Goal: Task Accomplishment & Management: Use online tool/utility

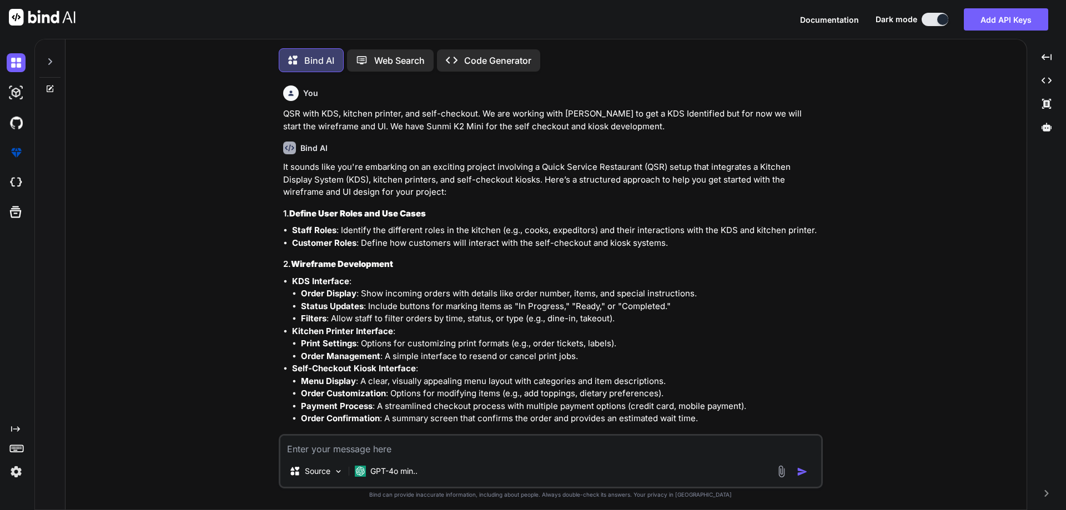
click at [498, 442] on textarea at bounding box center [550, 446] width 541 height 20
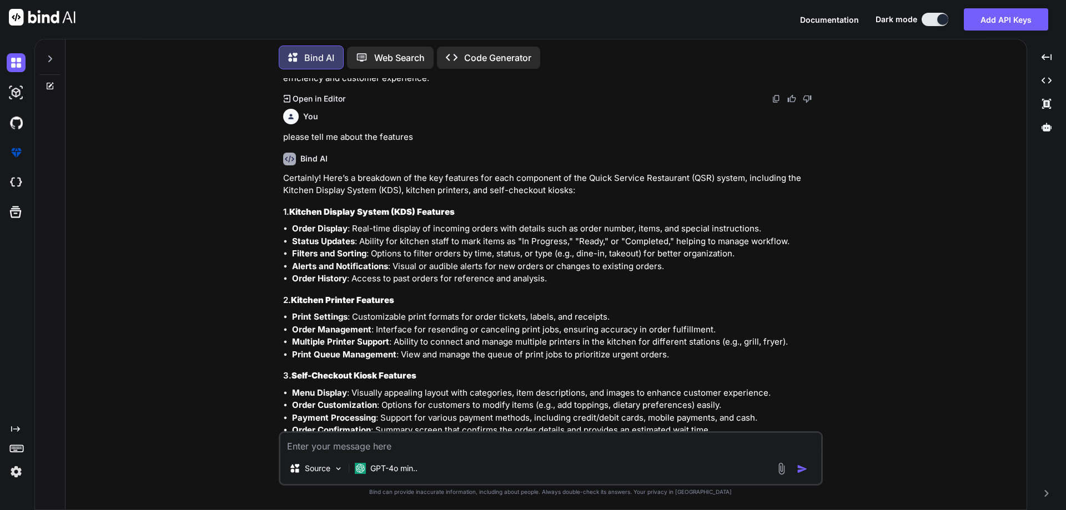
paste textarea "<InputText type="text" placeholder="title" id="title" name="title" className="p…"
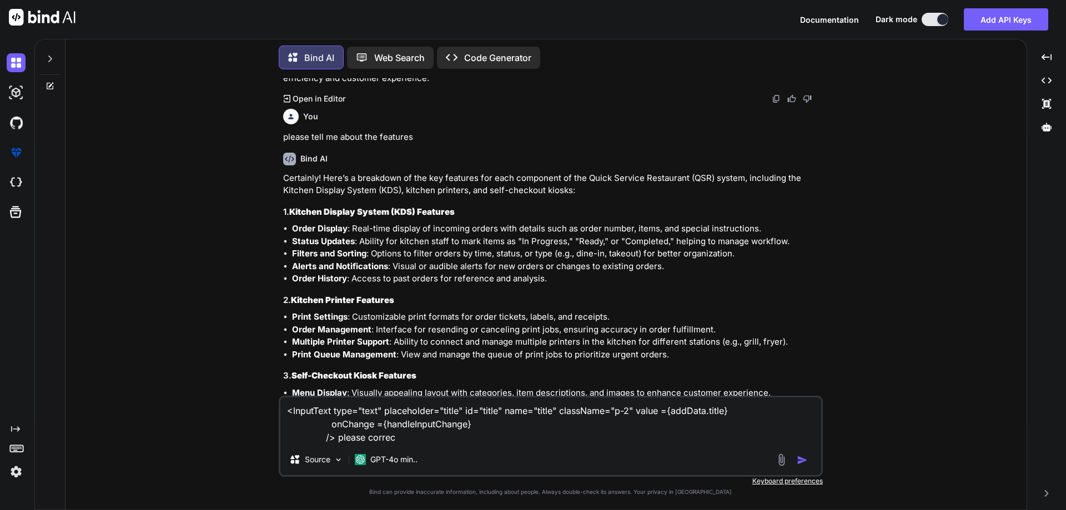
type textarea "<InputText type="text" placeholder="title" id="title" name="title" className="p…"
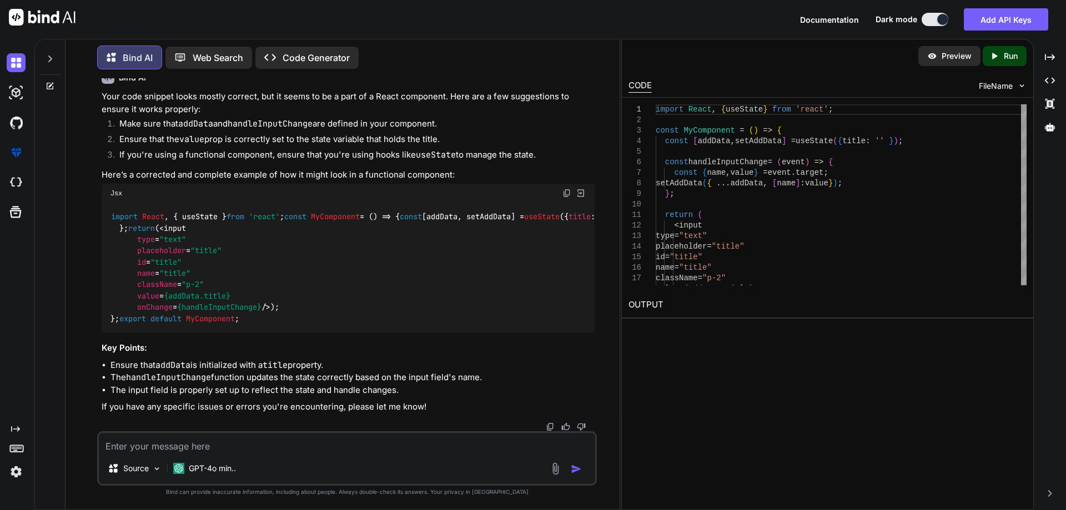
scroll to position [2592, 0]
drag, startPoint x: 139, startPoint y: 278, endPoint x: 112, endPoint y: 192, distance: 90.4
click at [112, 203] on div "import React , { useState } from 'react' ; const MyComponent = ( ) => { const […" at bounding box center [348, 268] width 493 height 131
copy code "< input type = "text" placeholder = "title" id = "title" name = "title" classNa…"
click at [434, 281] on div "import React , { useState } from 'react' ; const MyComponent = ( ) => { const […" at bounding box center [348, 268] width 493 height 131
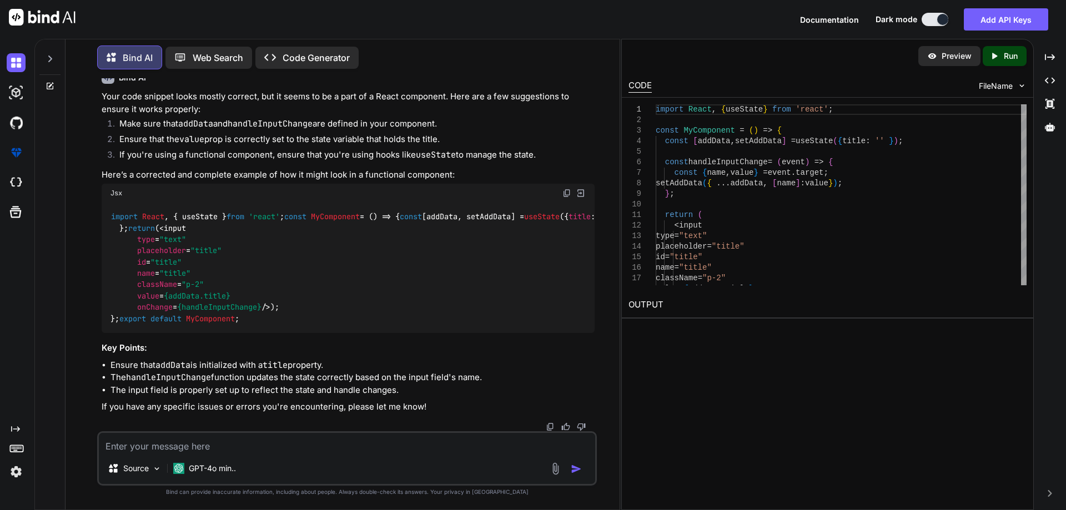
click at [178, 439] on textarea at bounding box center [347, 443] width 496 height 20
paste textarea "const Form = () => { const [addData , setData]=useState({ title:"[PERSON_NAME]"…"
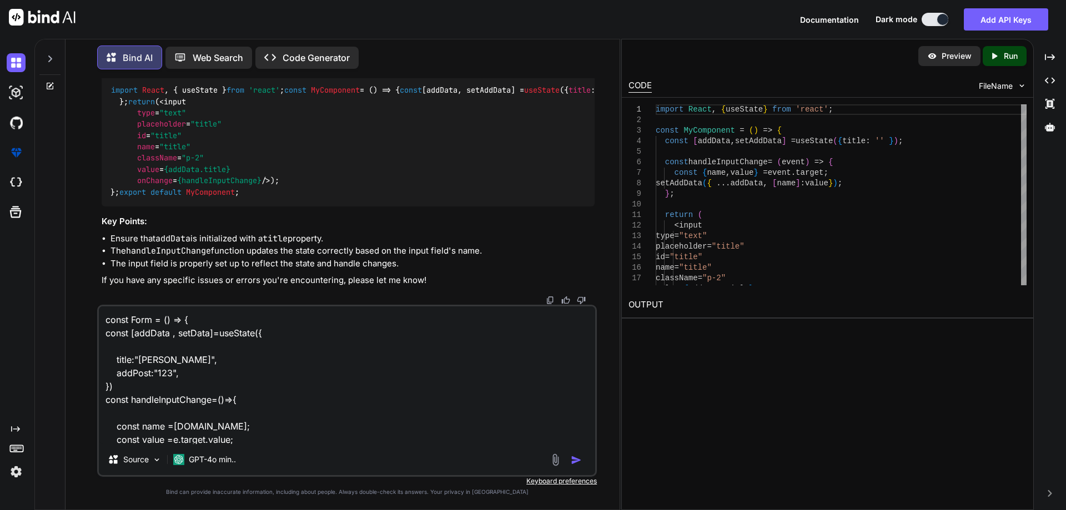
scroll to position [134, 0]
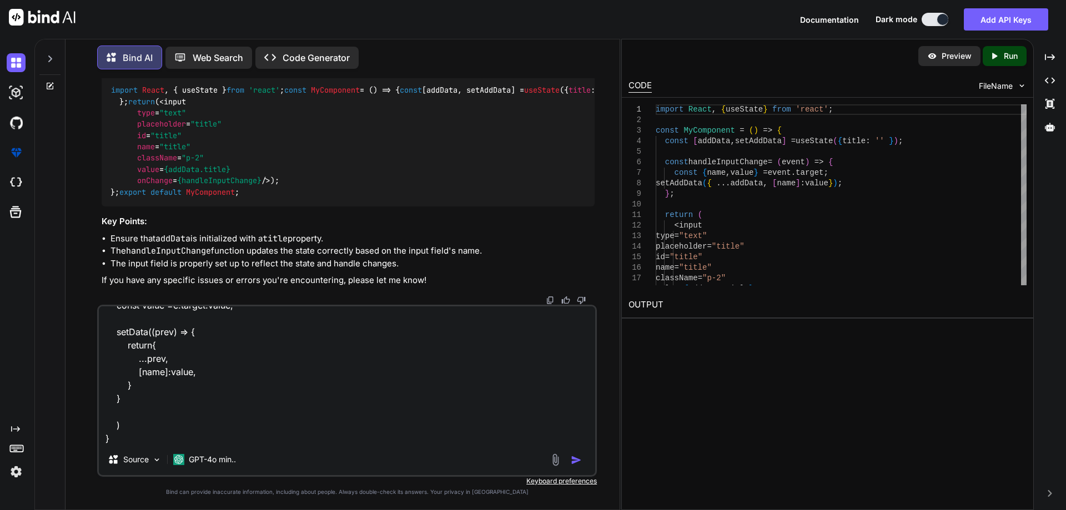
type textarea "const Form = () => { const [addData , setData]=useState({ title:"[PERSON_NAME]"…"
click at [576, 461] on img "button" at bounding box center [576, 460] width 11 height 11
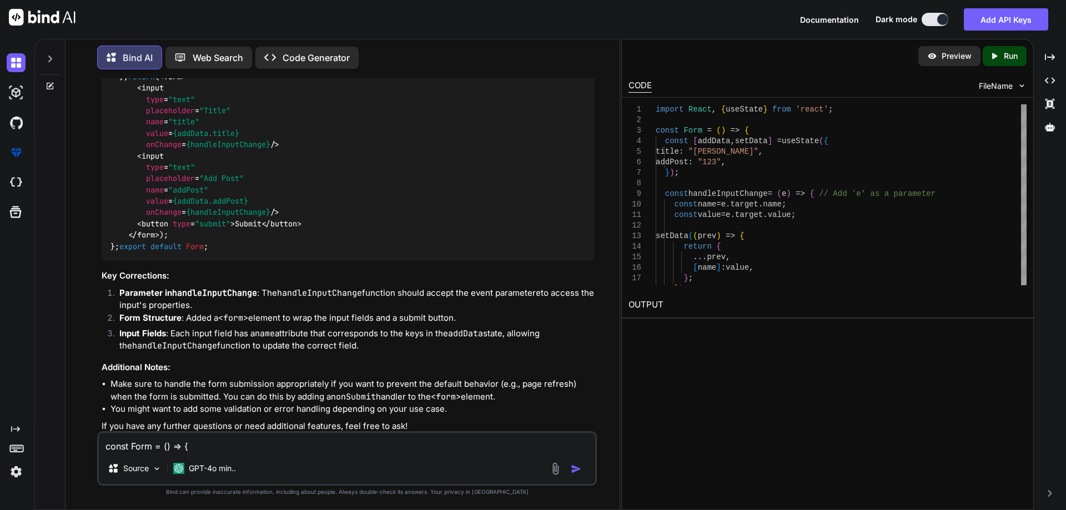
scroll to position [3039, 0]
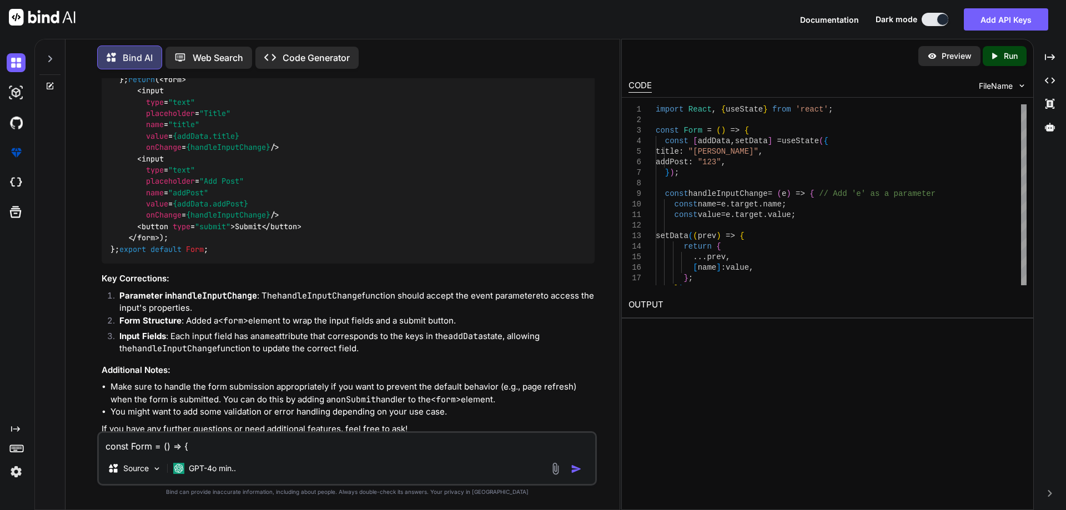
drag, startPoint x: 132, startPoint y: 337, endPoint x: 94, endPoint y: 145, distance: 195.8
click at [94, 145] on div "You QSR with KDS, kitchen printer, and self-checkout. We are working with [PERS…" at bounding box center [346, 293] width 545 height 431
copy code "const Form = ( ) => { const [addData, setData] = useState ({ title : "[PERSON_N…"
